Goal: Task Accomplishment & Management: Complete application form

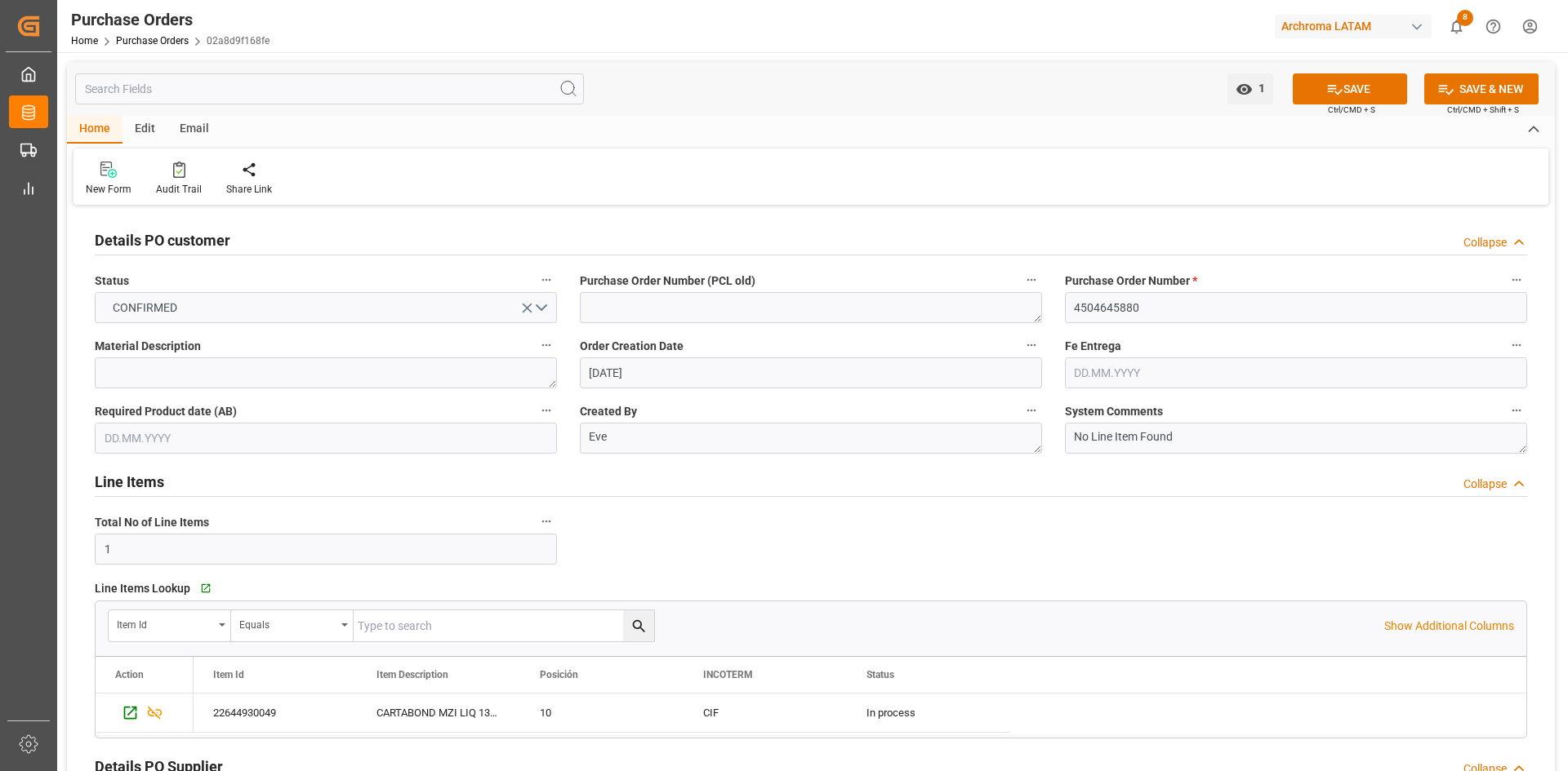
scroll to position [1060, 0]
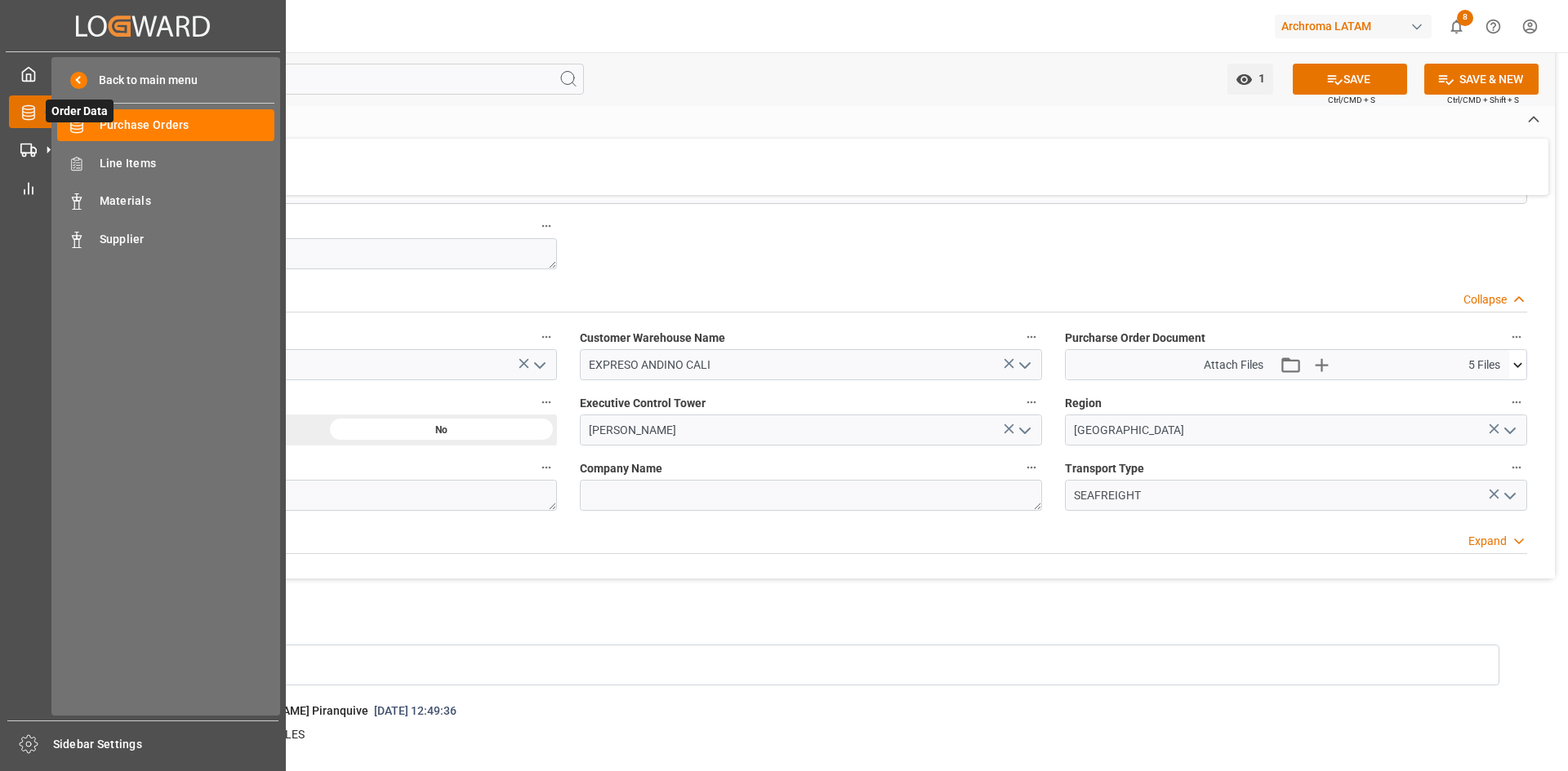
click at [27, 116] on icon at bounding box center [28, 112] width 13 height 14
click at [154, 119] on span "Purchase Orders" at bounding box center [187, 125] width 176 height 17
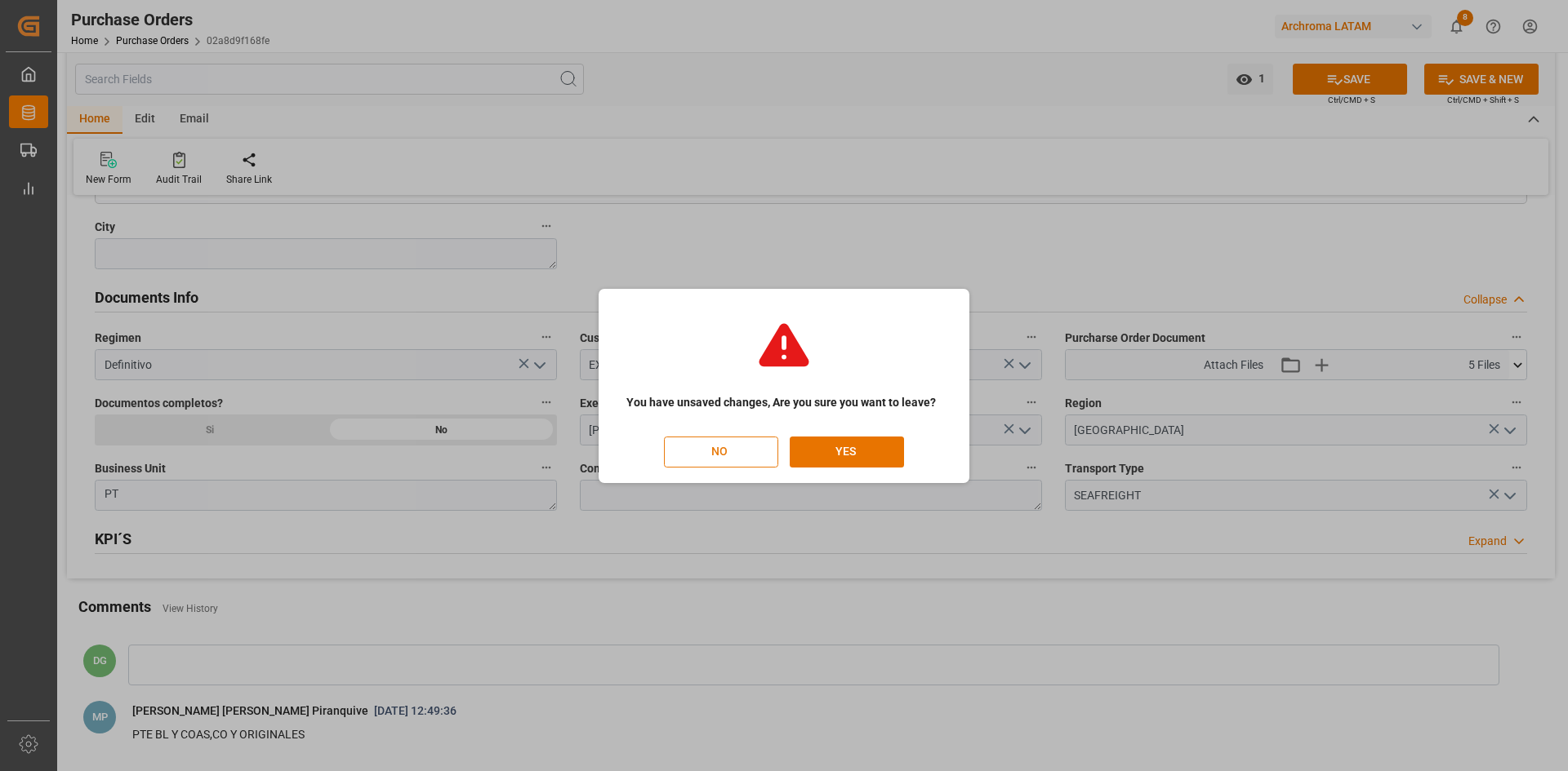
click at [751, 459] on button "NO" at bounding box center [721, 452] width 114 height 31
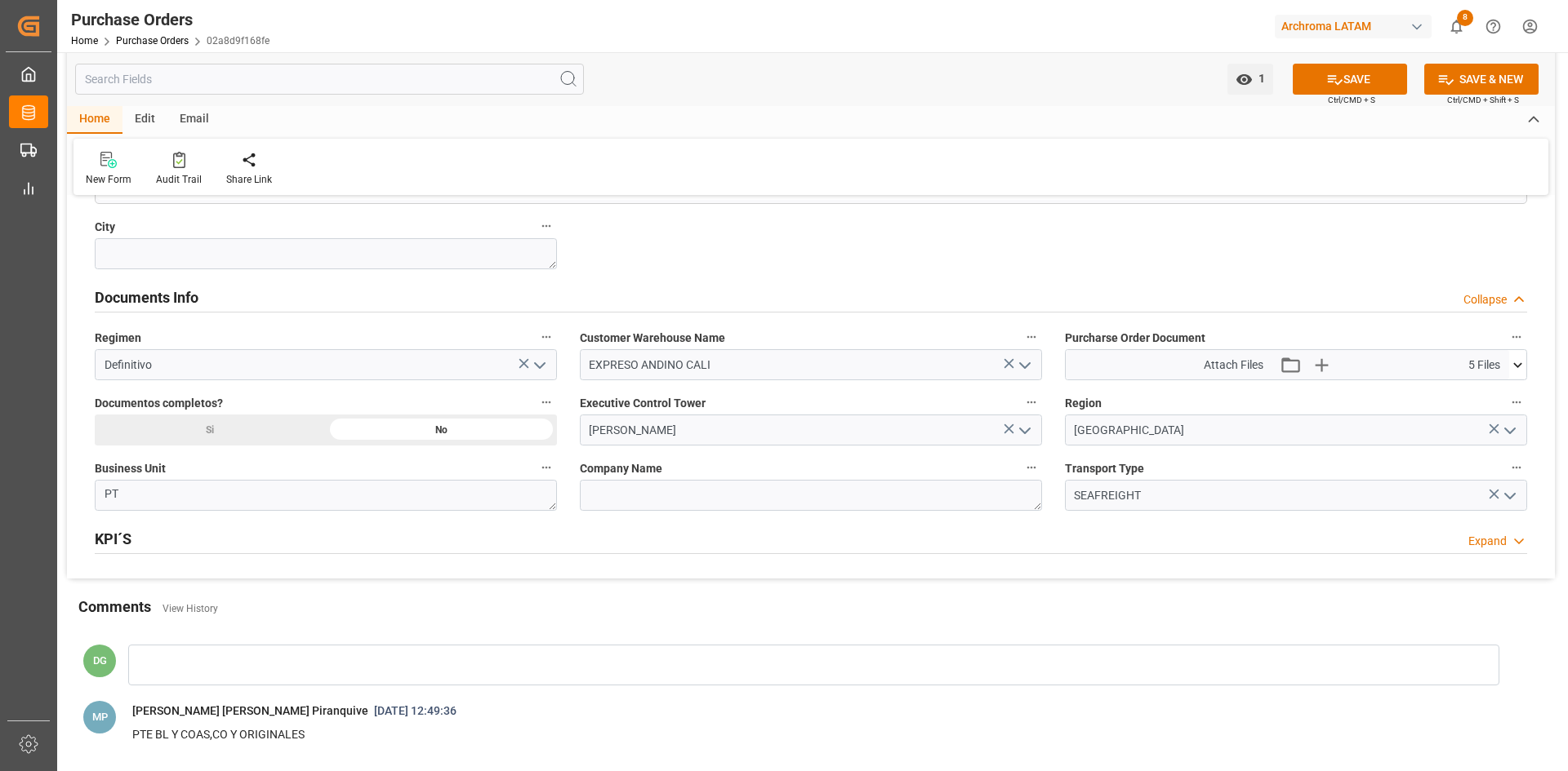
scroll to position [0, 45]
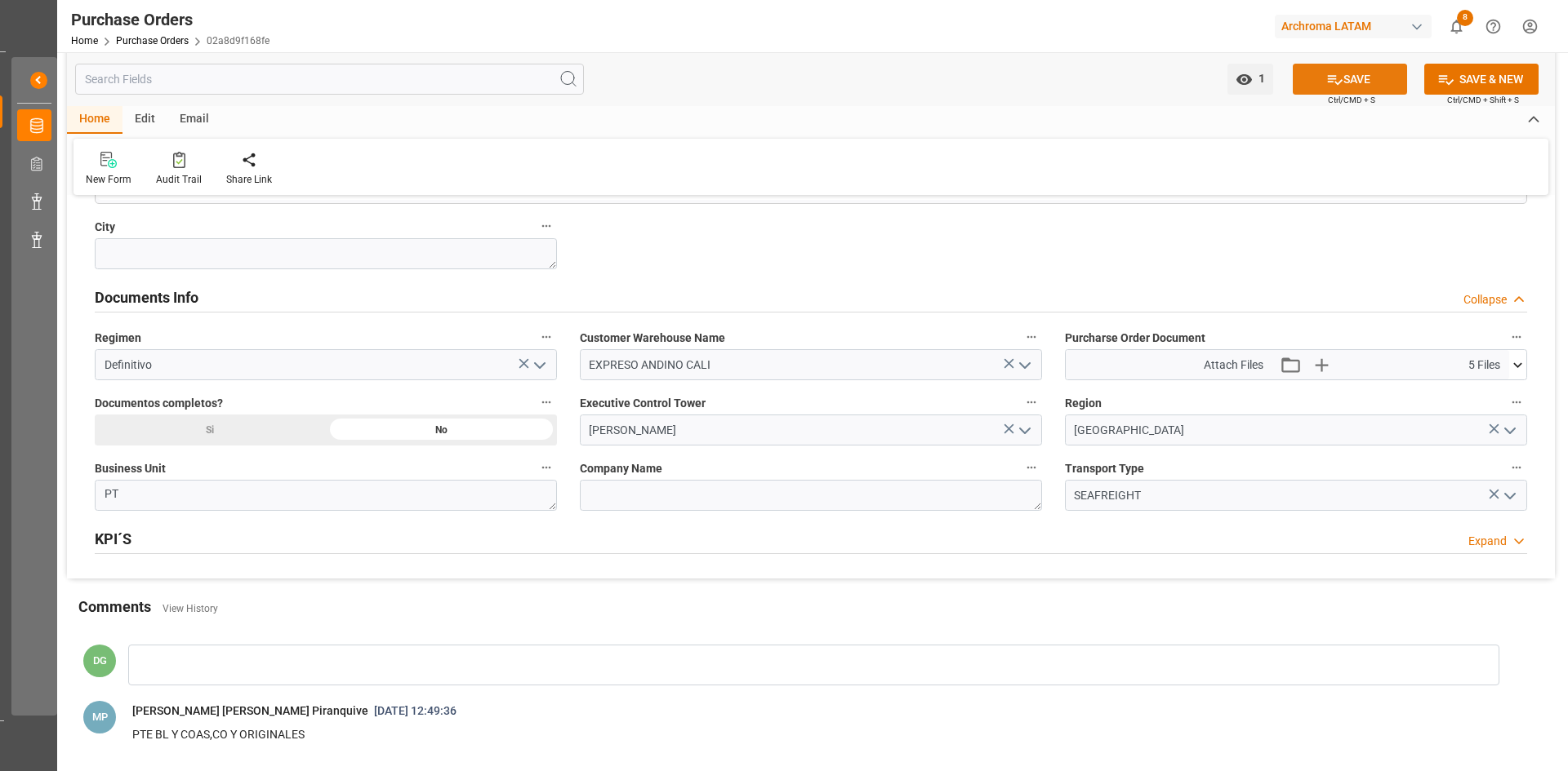
click at [1364, 82] on button "SAVE" at bounding box center [1350, 79] width 114 height 31
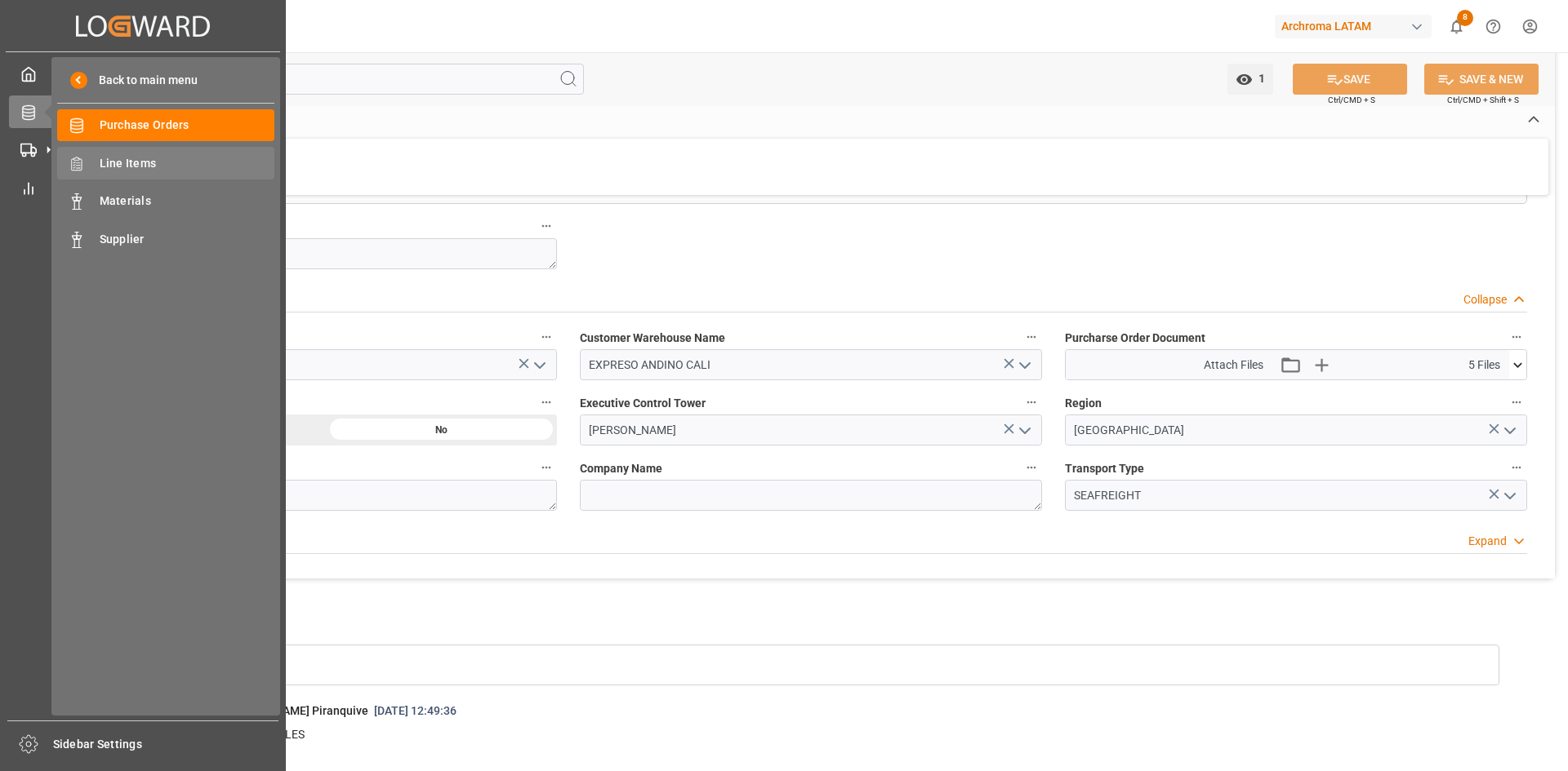
scroll to position [0, 0]
click at [121, 124] on span "Purchase Orders" at bounding box center [187, 125] width 176 height 17
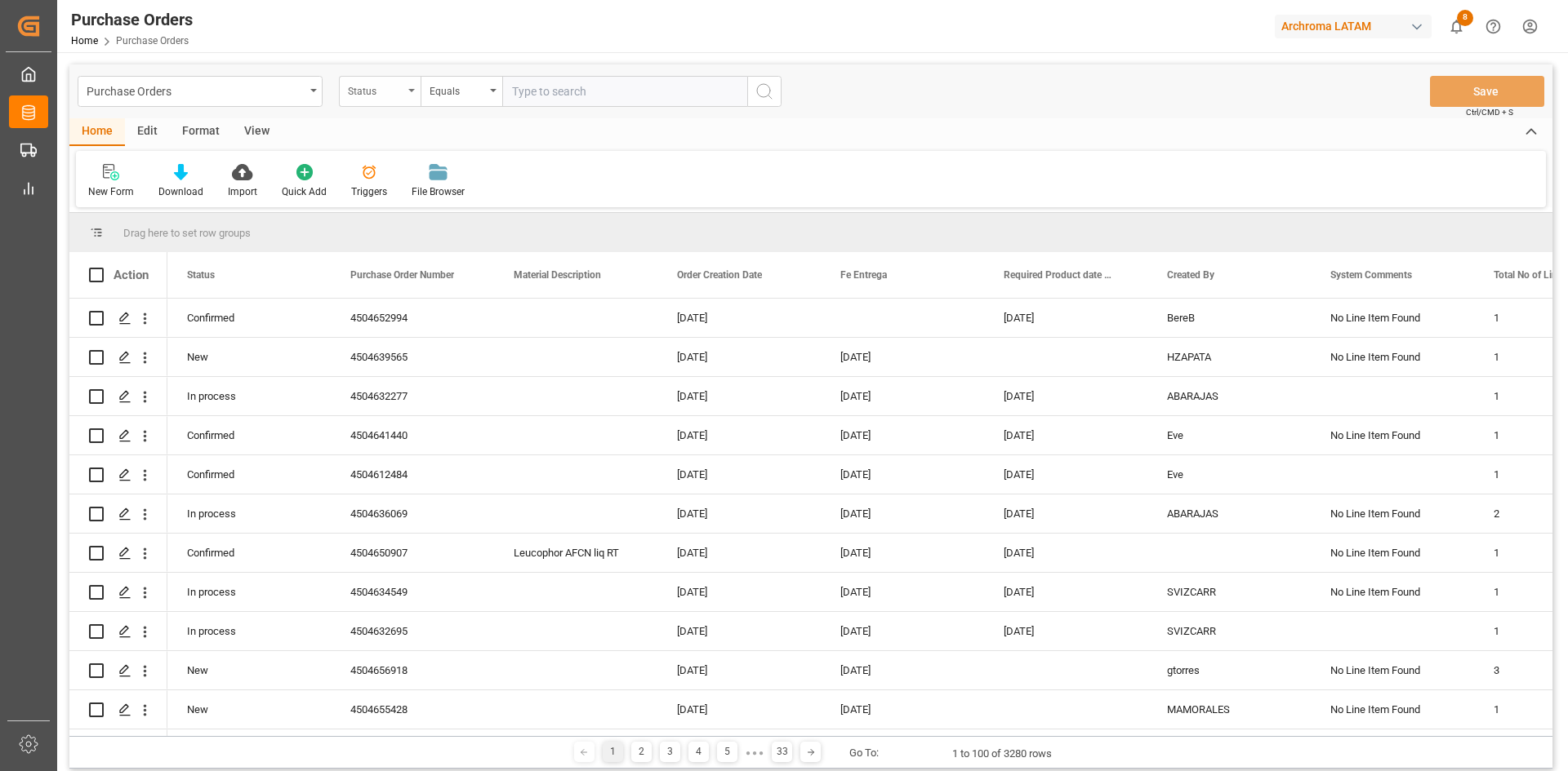
click at [402, 97] on div "Status" at bounding box center [376, 89] width 56 height 18
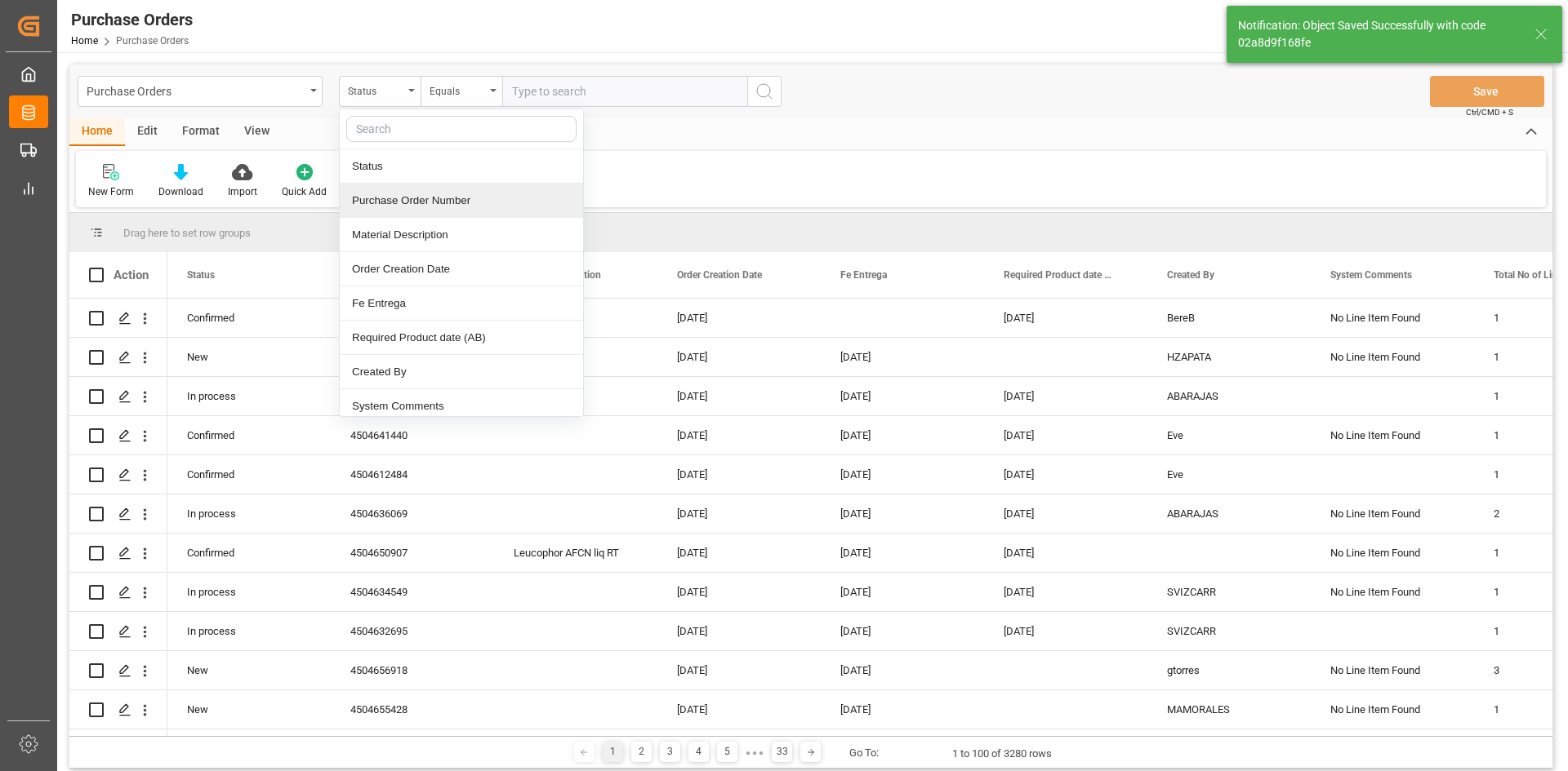
click at [463, 193] on div "Purchase Order Number" at bounding box center [462, 201] width 243 height 35
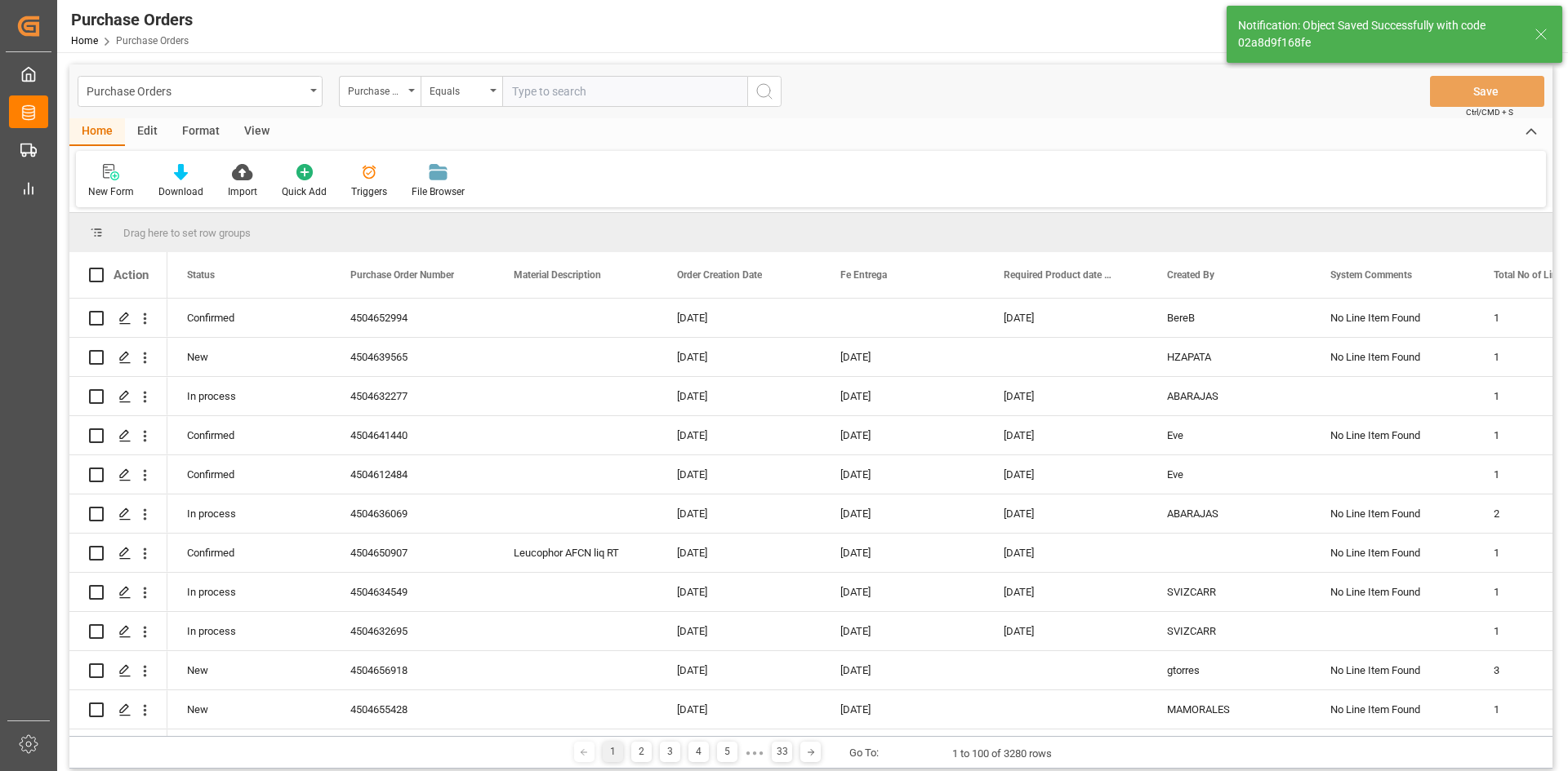
click at [557, 98] on input "text" at bounding box center [625, 92] width 245 height 31
paste input "4504643222"
type input "4504643222"
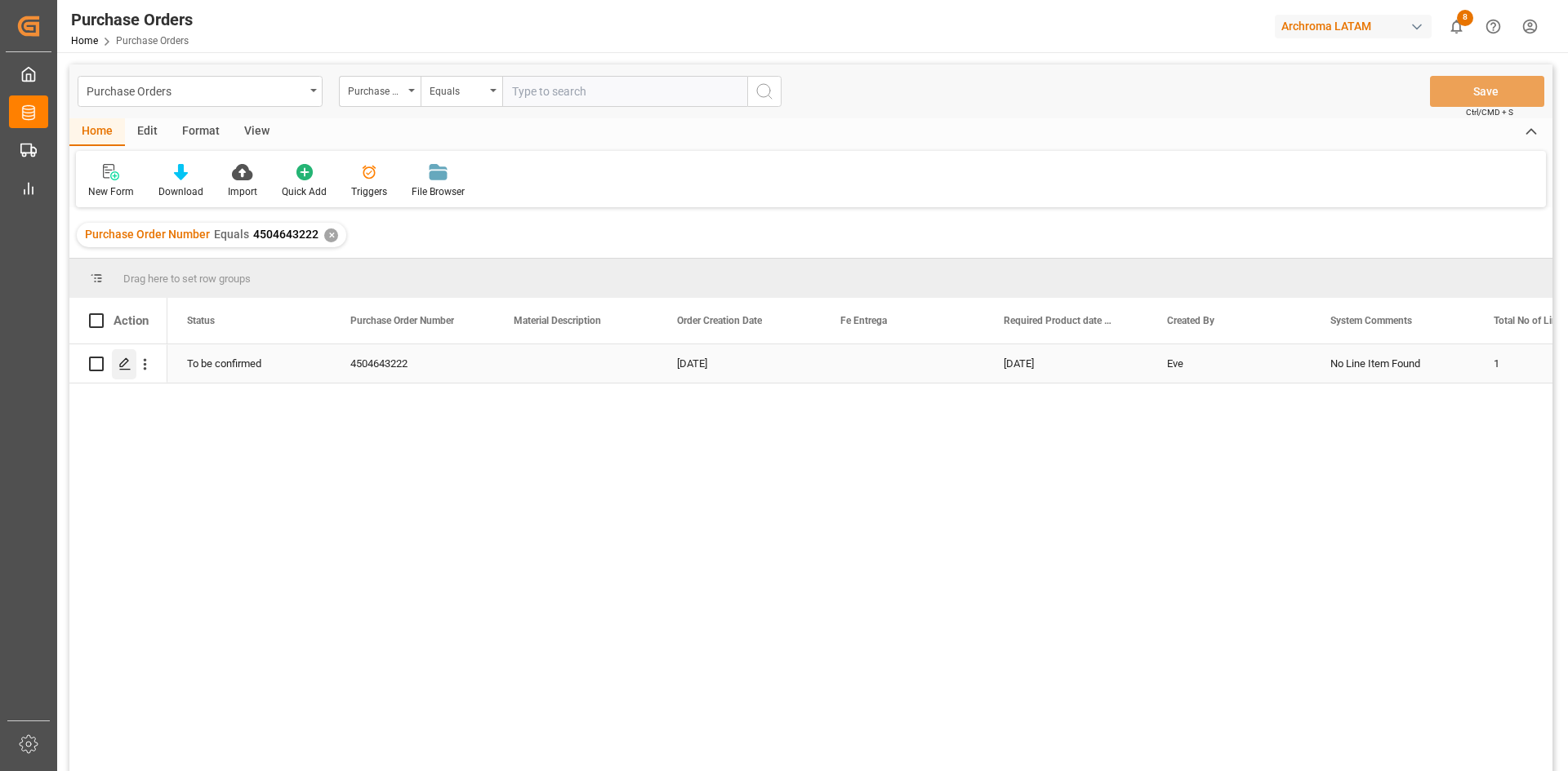
click at [115, 359] on div "Press SPACE to select this row." at bounding box center [124, 364] width 24 height 30
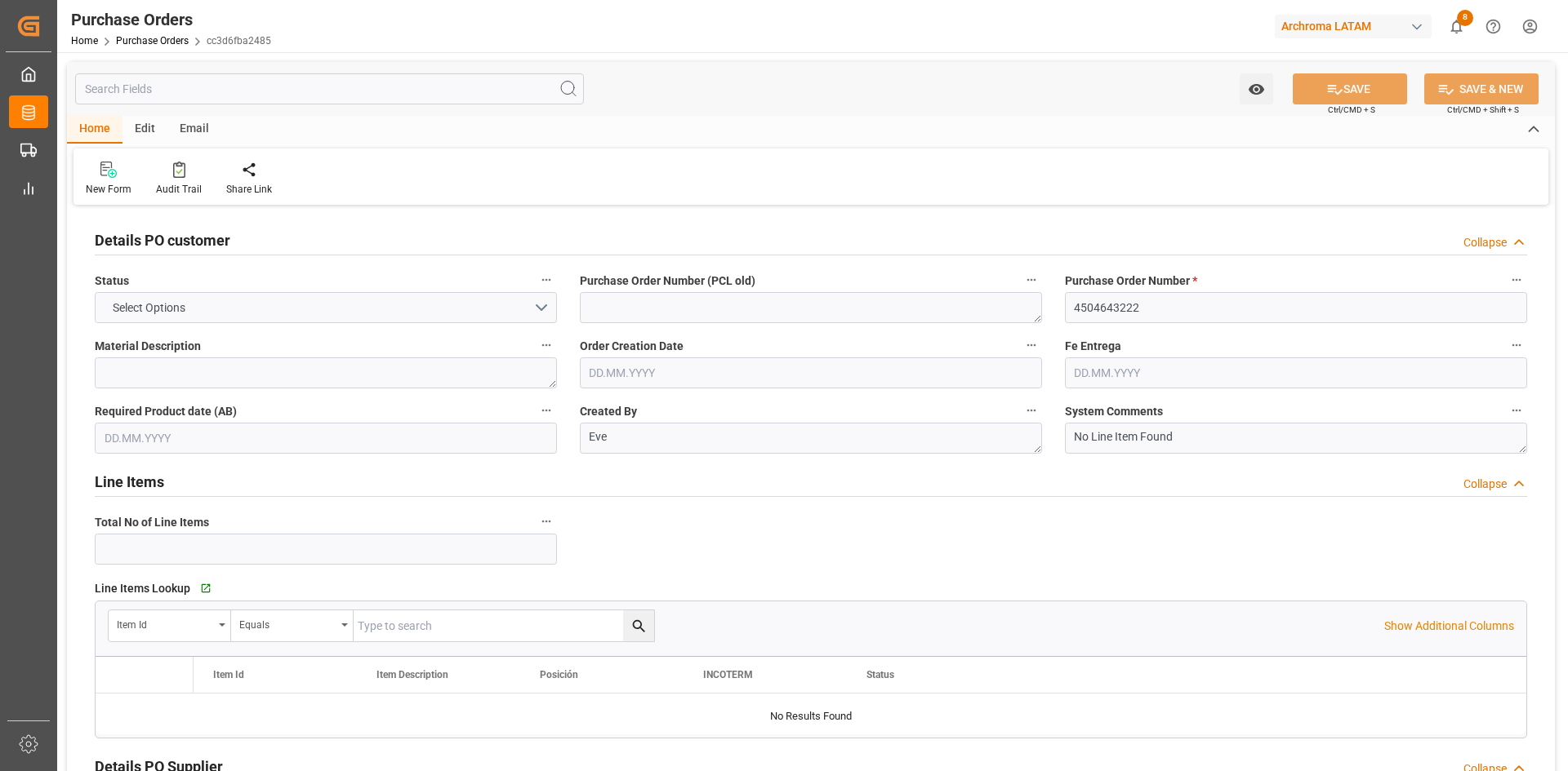
type input "1"
type input "[DATE]"
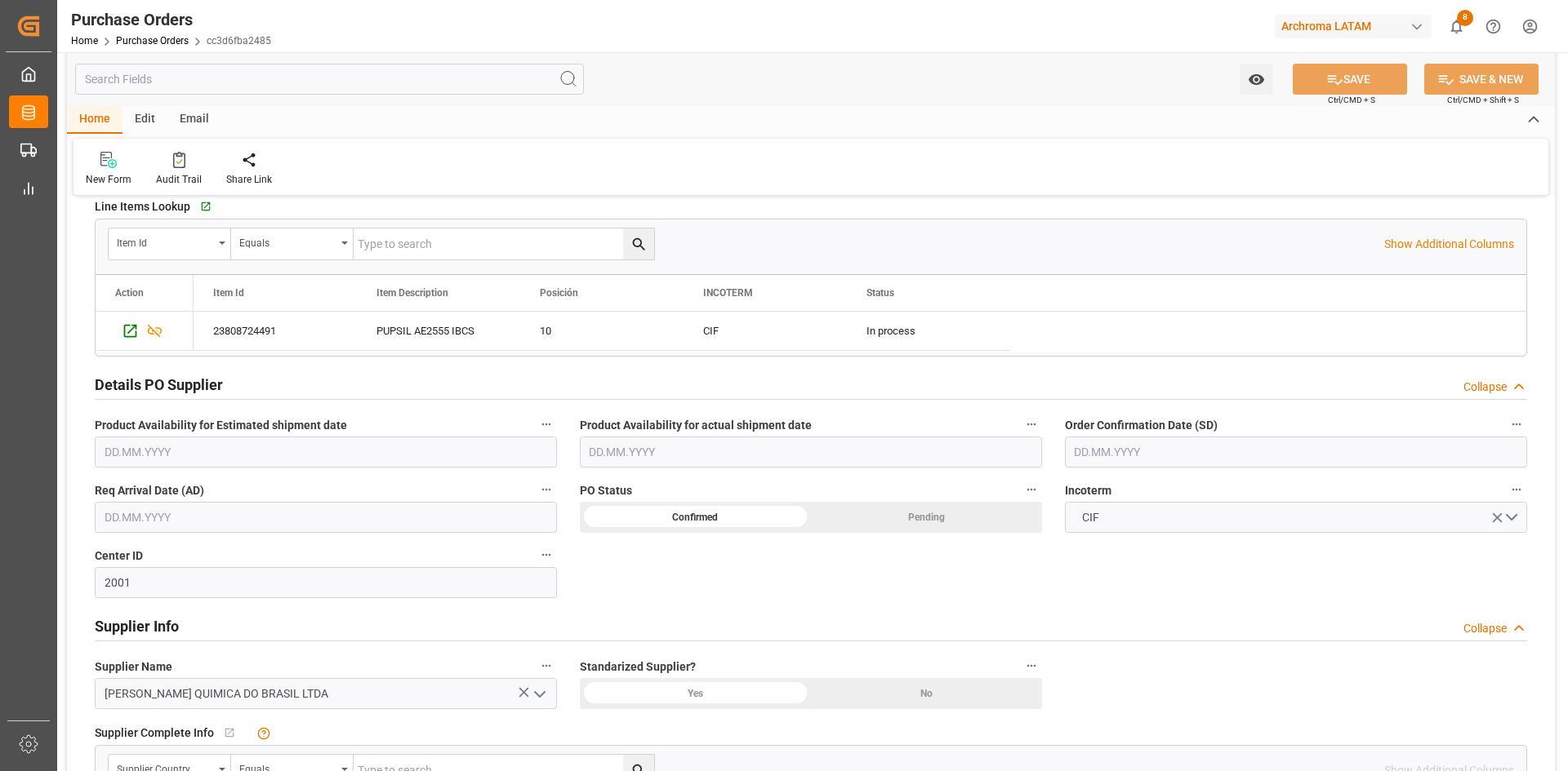
scroll to position [408, 0]
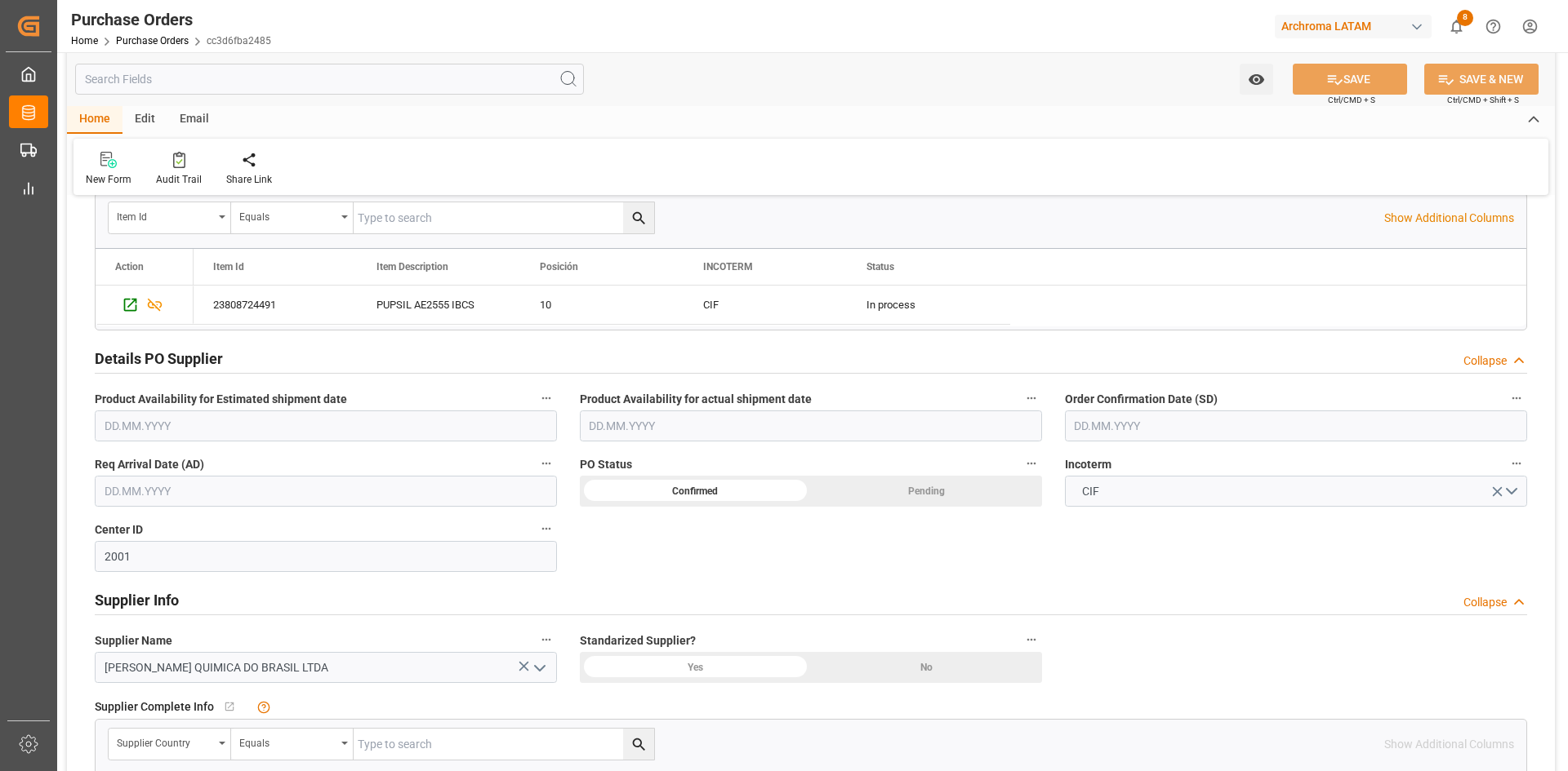
click at [1107, 426] on input "text" at bounding box center [1296, 426] width 462 height 31
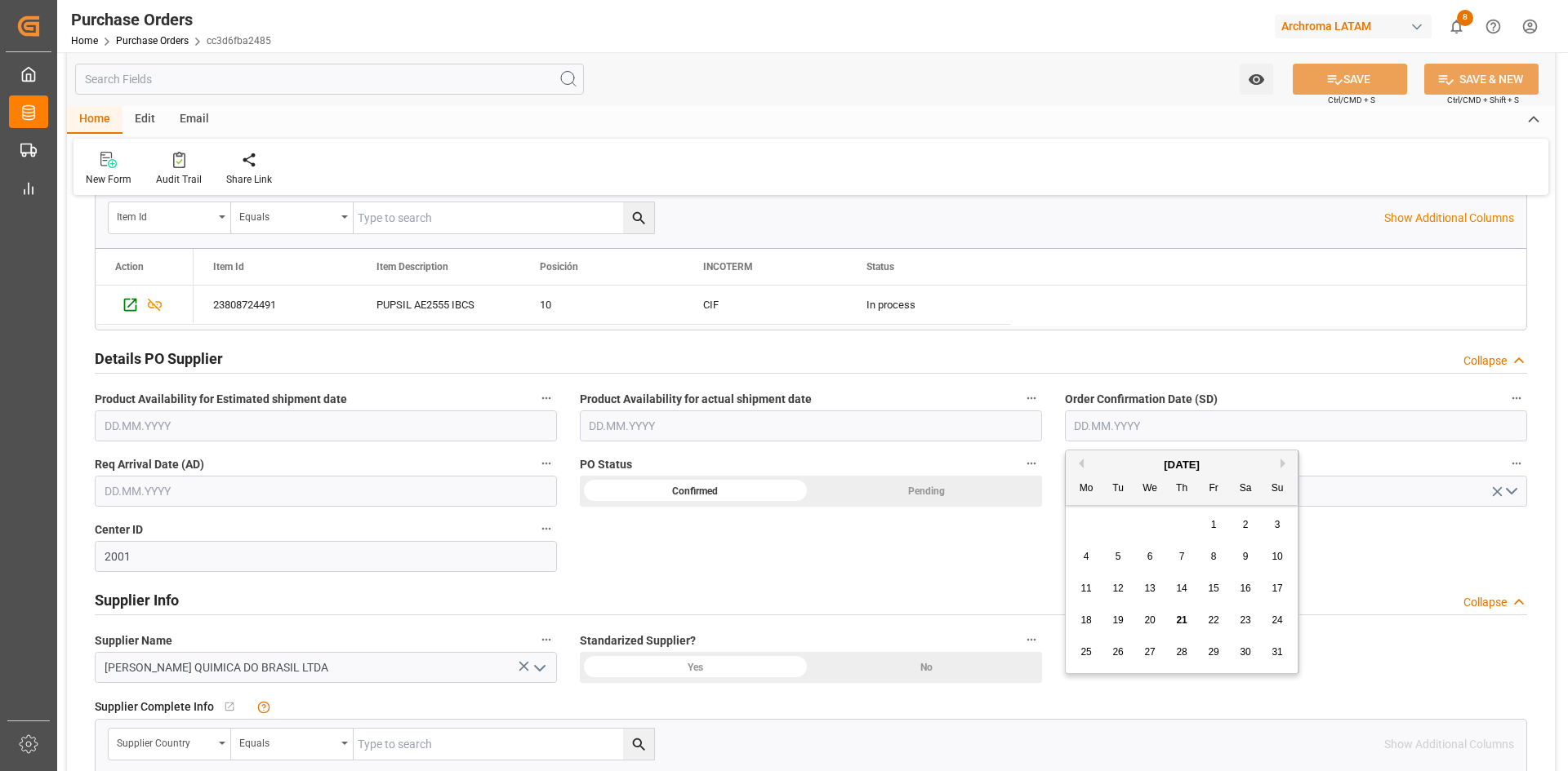
click at [1116, 518] on div "28 29 30 31 1 2 3" at bounding box center [1182, 525] width 223 height 32
click at [1283, 527] on div "3" at bounding box center [1277, 526] width 20 height 19
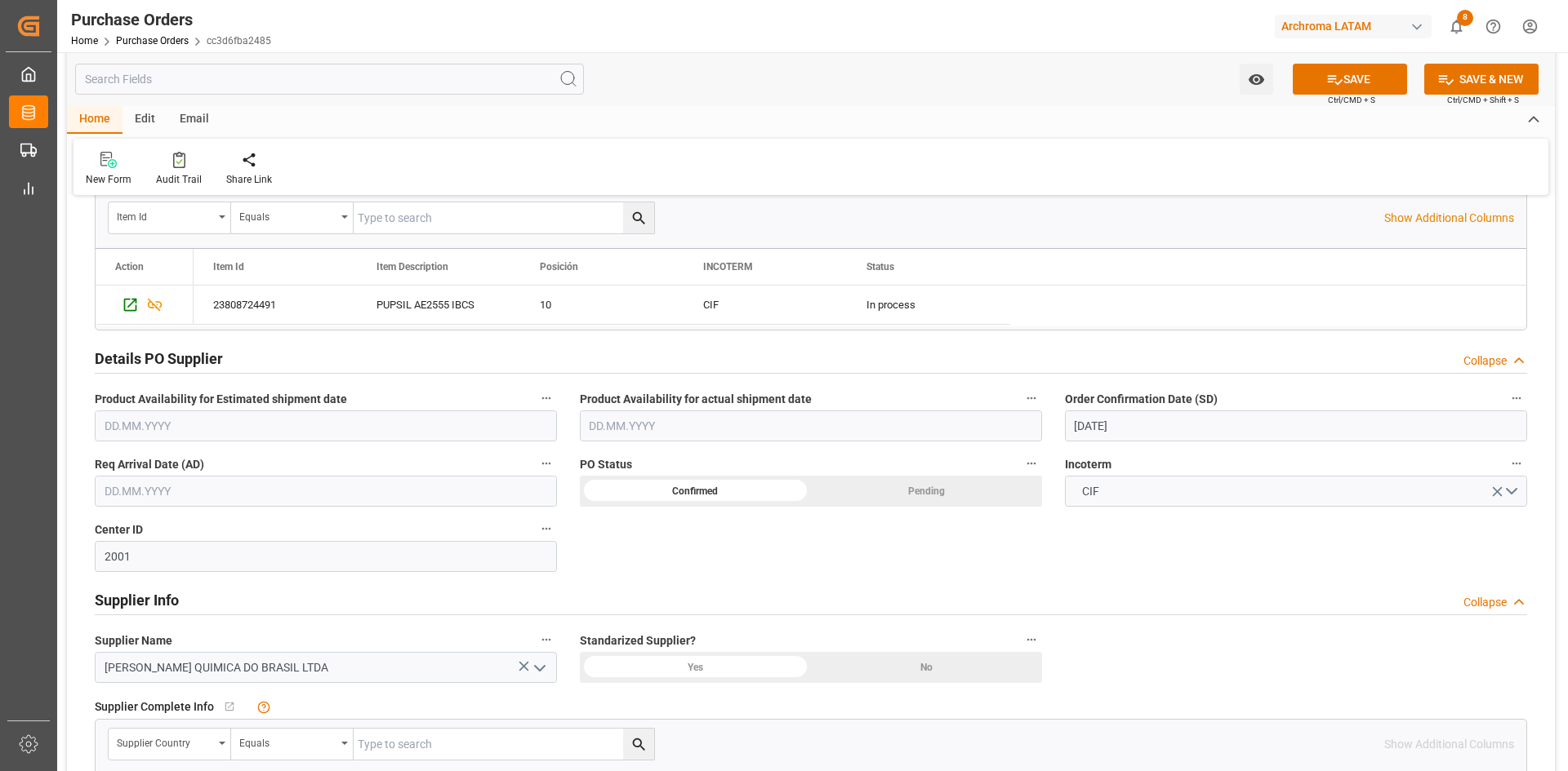
click at [1184, 424] on input "[DATE]" at bounding box center [1296, 426] width 462 height 31
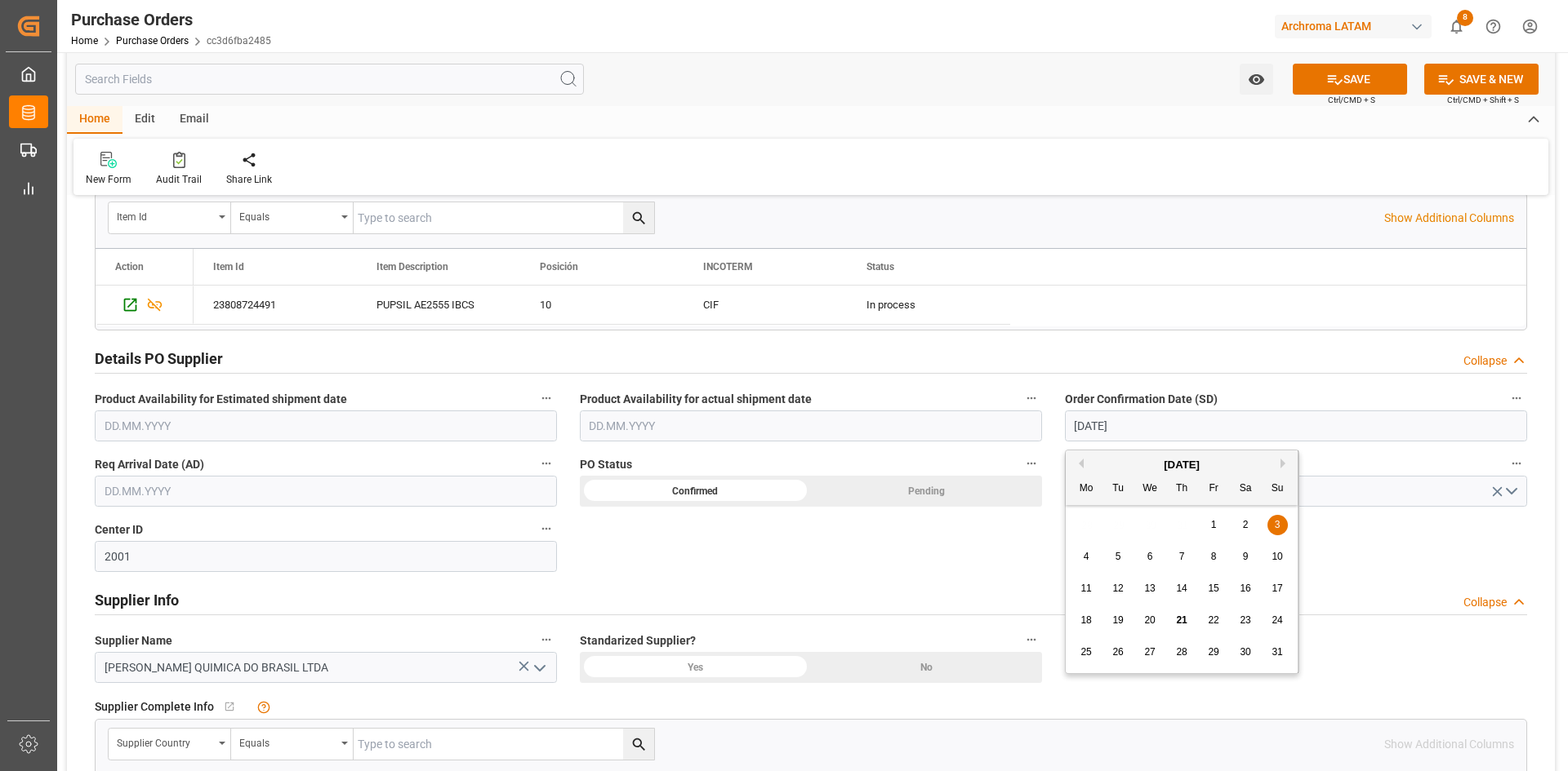
click at [1281, 465] on button "Next Month" at bounding box center [1285, 463] width 10 height 10
click at [1157, 536] on div "3" at bounding box center [1150, 526] width 20 height 19
type input "[DATE]"
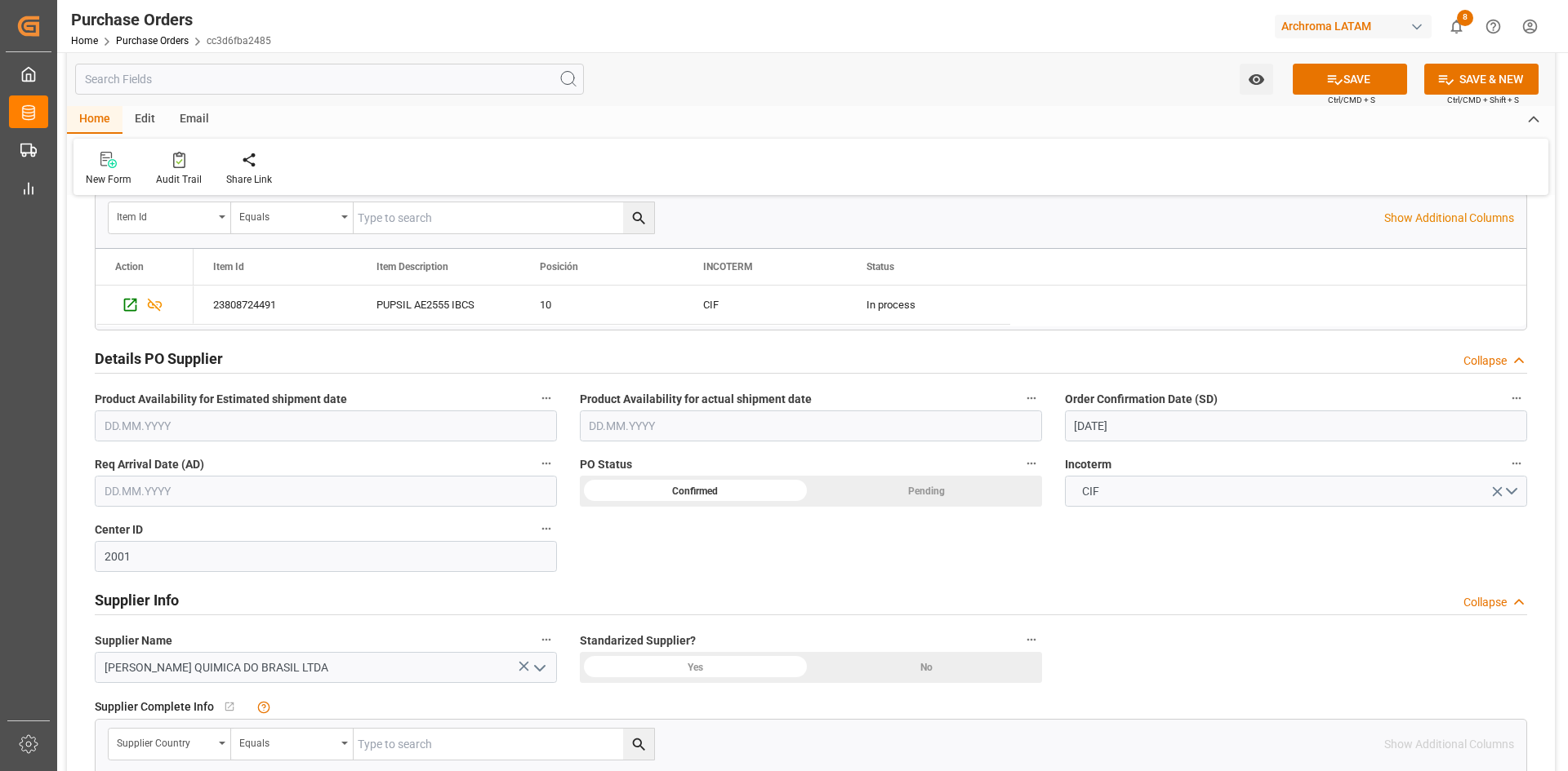
click at [155, 491] on input "text" at bounding box center [325, 491] width 462 height 31
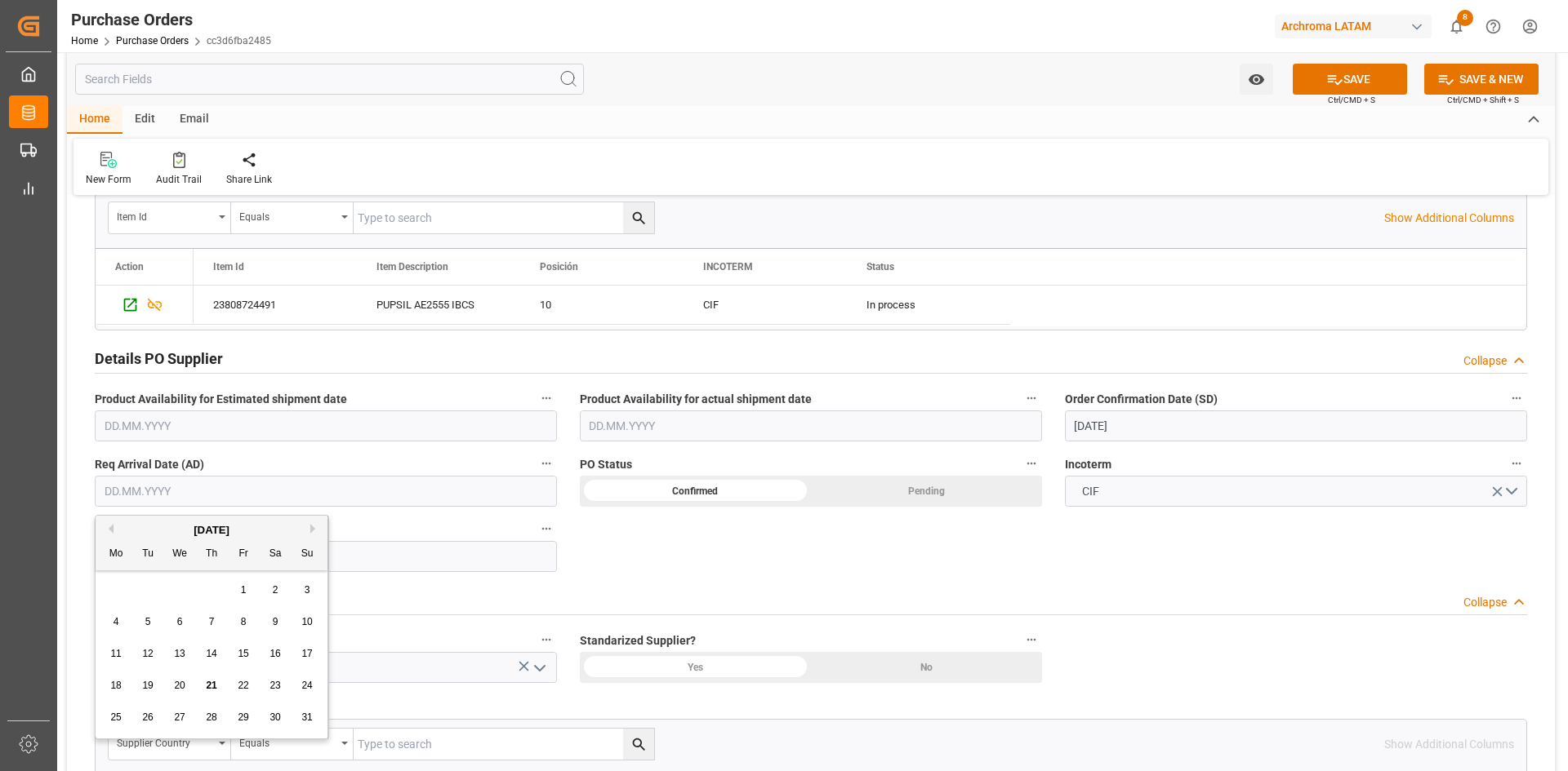
click at [111, 585] on div "28 29 30 31 1 2 3" at bounding box center [211, 590] width 223 height 32
click at [310, 534] on div "[DATE]" at bounding box center [211, 530] width 232 height 16
click at [311, 532] on button "Next Month" at bounding box center [315, 529] width 10 height 10
click at [146, 654] on span "16" at bounding box center [147, 654] width 11 height 12
type input "[DATE]"
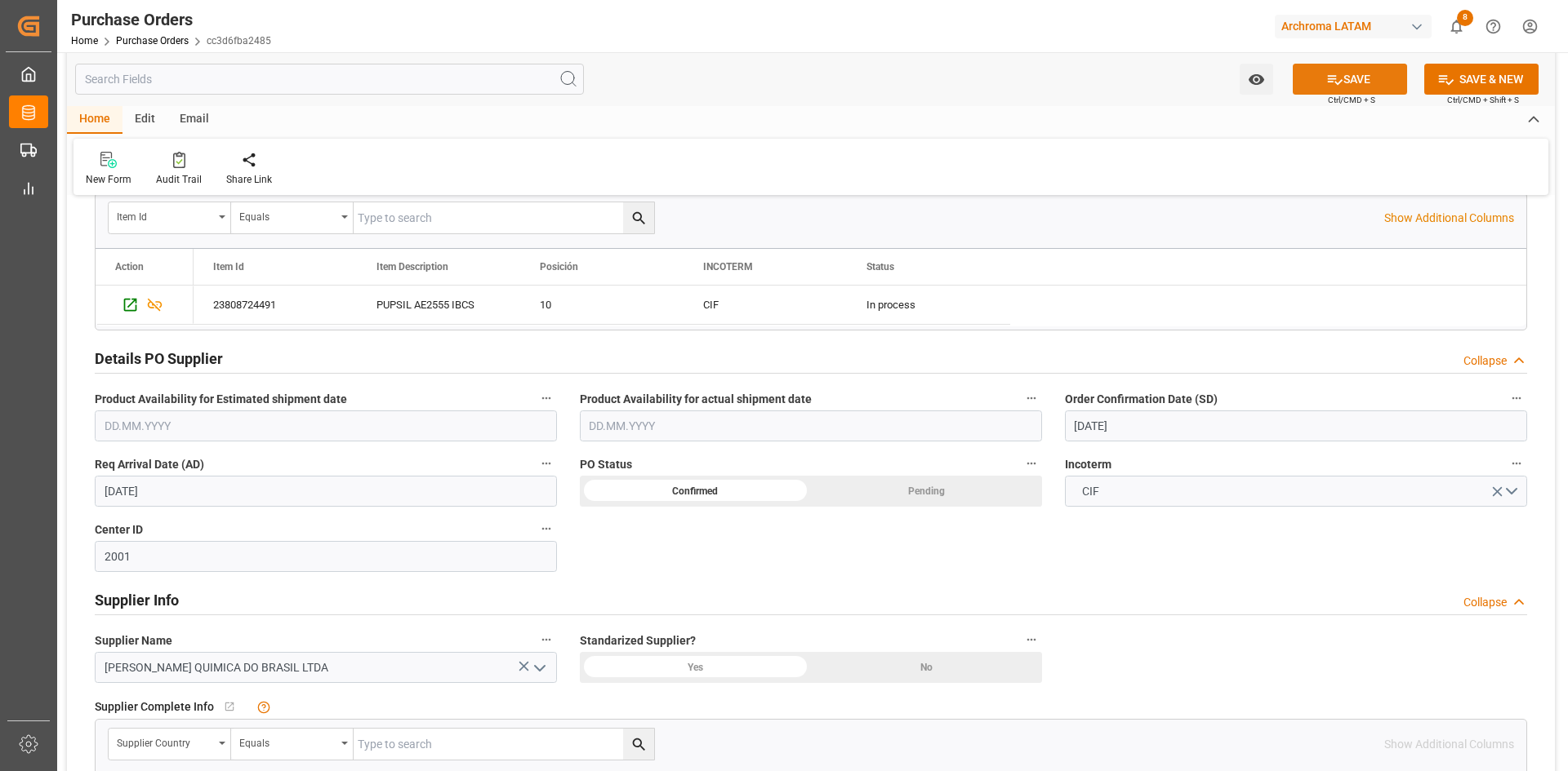
click at [1358, 85] on button "SAVE" at bounding box center [1350, 79] width 114 height 31
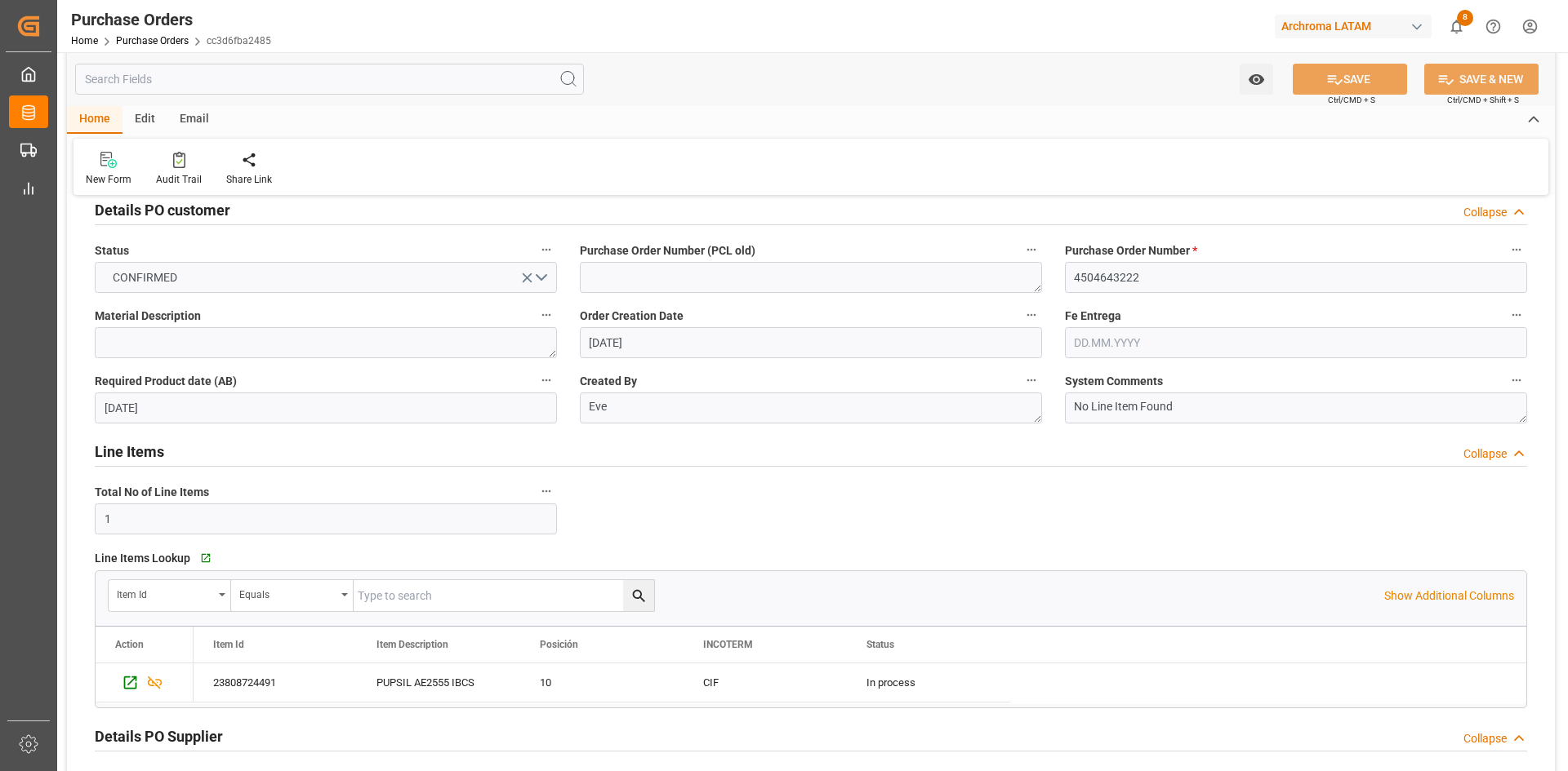
scroll to position [0, 0]
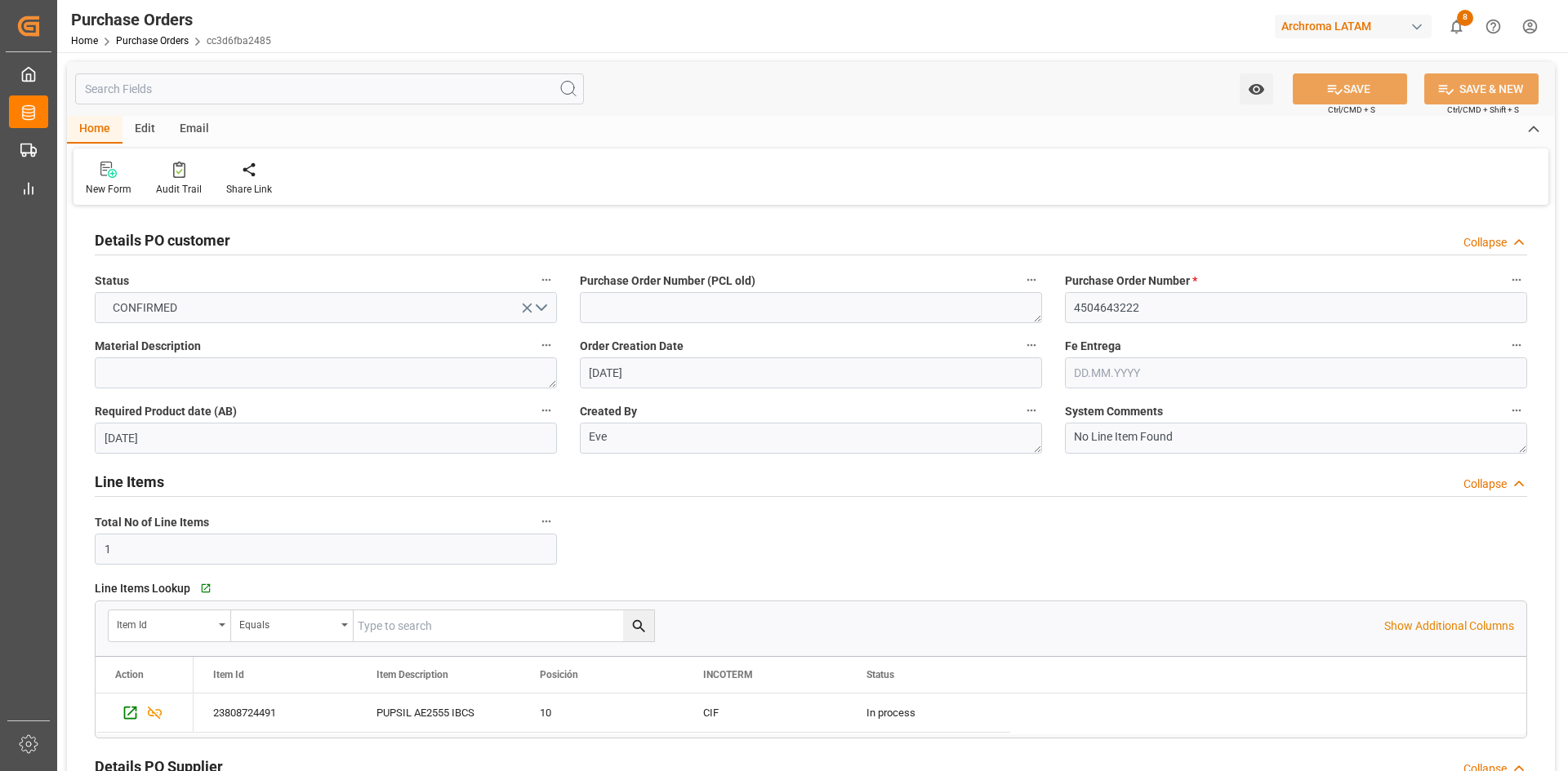
click at [1389, 194] on div "New Form Audit Trail Share Link" at bounding box center [810, 177] width 1474 height 56
click at [1289, 193] on div "New Form Audit Trail Share Link" at bounding box center [810, 177] width 1474 height 56
drag, startPoint x: 1205, startPoint y: 146, endPoint x: 673, endPoint y: 318, distance: 559.1
click at [1203, 146] on div "Home Edit Email New Form Audit Trail Share Link" at bounding box center [810, 160] width 1488 height 89
